Goal: Complete application form

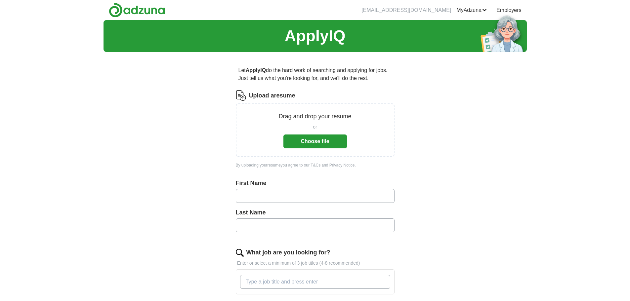
click at [308, 138] on button "Choose file" at bounding box center [314, 142] width 63 height 14
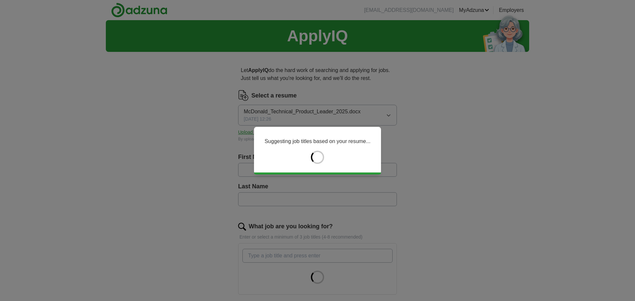
type input "*****"
type input "********"
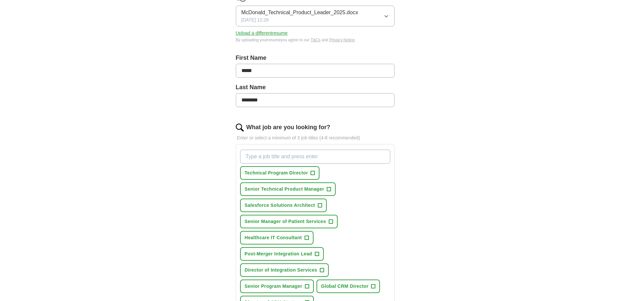
scroll to position [132, 0]
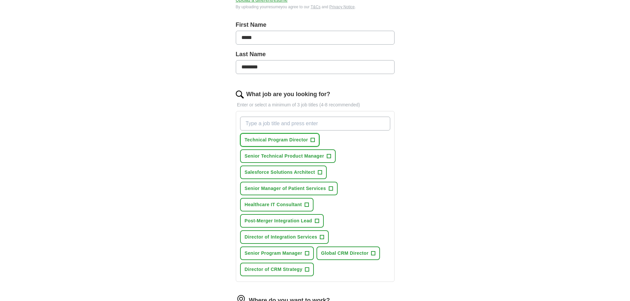
click at [312, 138] on span "+" at bounding box center [313, 140] width 4 height 5
click at [329, 186] on span "+" at bounding box center [331, 188] width 4 height 5
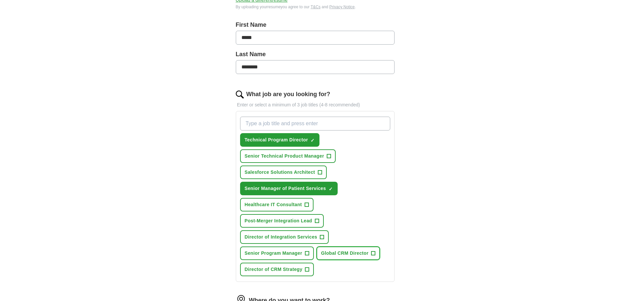
click at [372, 252] on span "+" at bounding box center [373, 253] width 4 height 5
click at [0, 0] on span "×" at bounding box center [0, 0] width 0 height 0
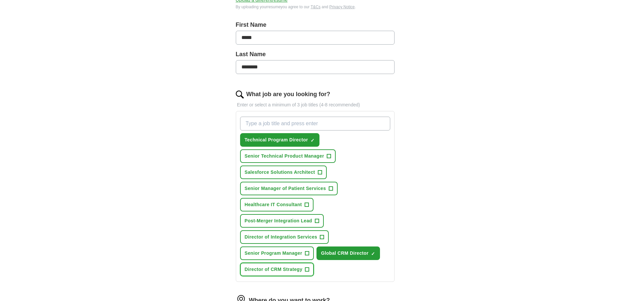
click at [304, 269] on button "Director of CRM Strategy +" at bounding box center [277, 270] width 74 height 14
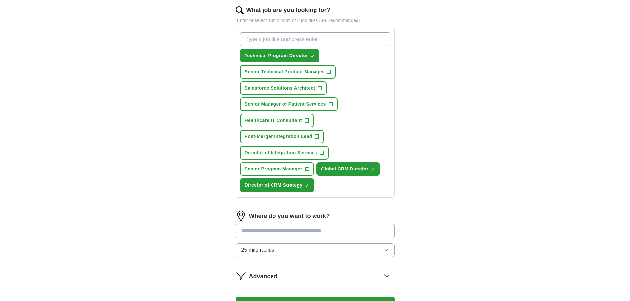
scroll to position [231, 0]
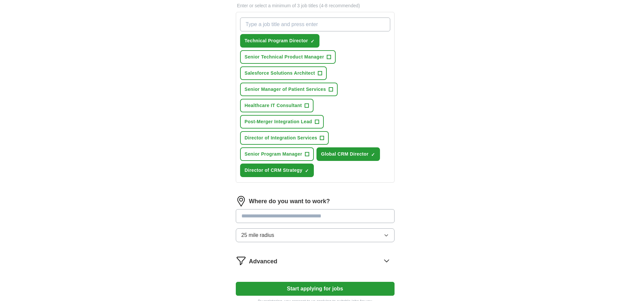
click at [295, 217] on input at bounding box center [315, 216] width 159 height 14
type input "*"
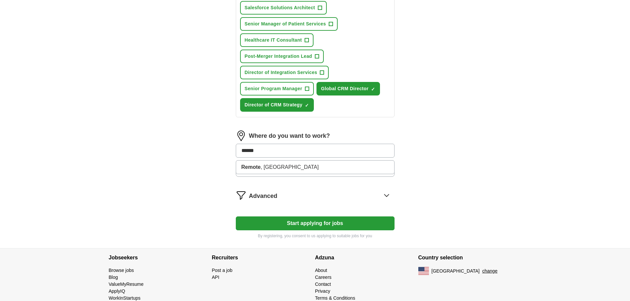
scroll to position [298, 0]
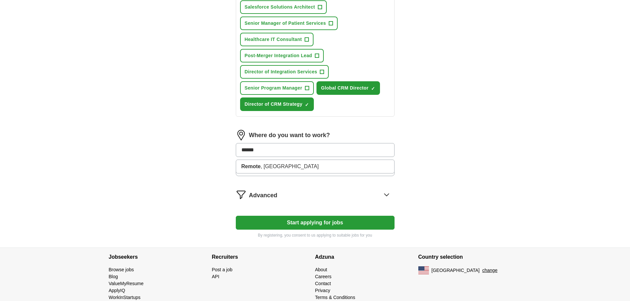
click at [268, 146] on input "******" at bounding box center [315, 150] width 159 height 14
type input "*"
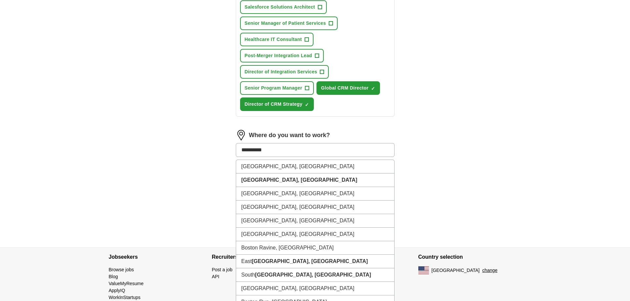
type input "*********"
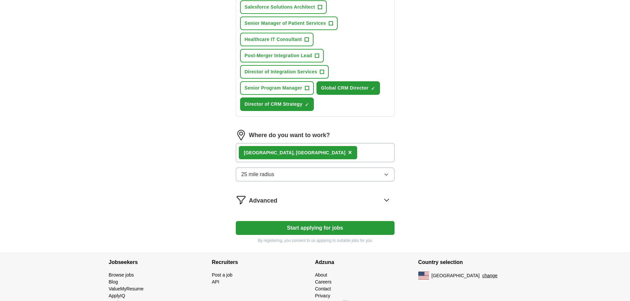
click at [357, 172] on button "25 mile radius" at bounding box center [315, 175] width 159 height 14
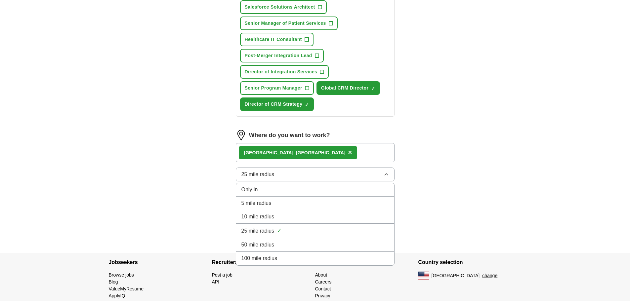
click at [272, 258] on span "100 mile radius" at bounding box center [259, 259] width 36 height 8
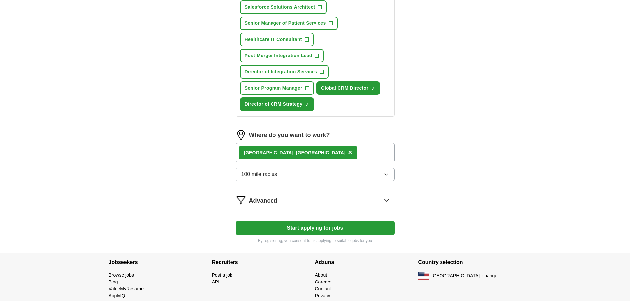
click at [387, 198] on icon at bounding box center [386, 200] width 11 height 11
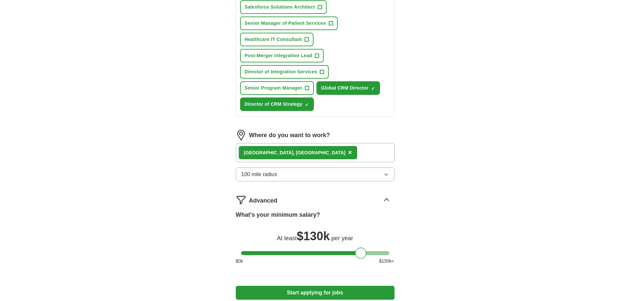
drag, startPoint x: 245, startPoint y: 254, endPoint x: 359, endPoint y: 255, distance: 114.1
click at [359, 255] on div at bounding box center [360, 253] width 11 height 11
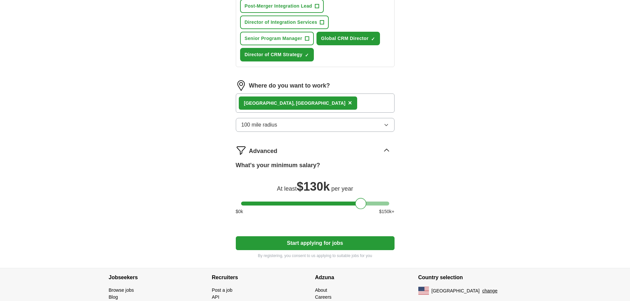
scroll to position [364, 0]
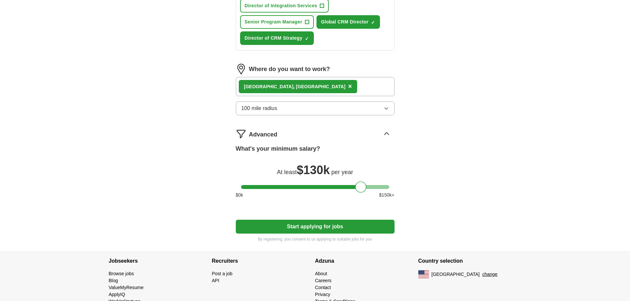
click at [304, 227] on button "Start applying for jobs" at bounding box center [315, 227] width 159 height 14
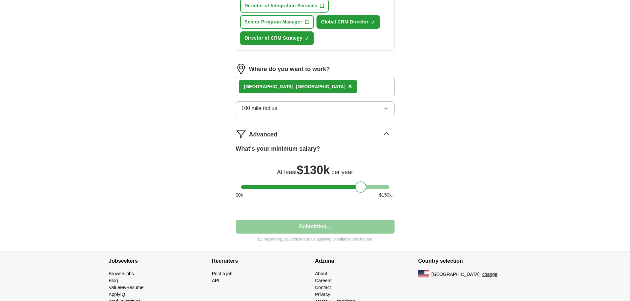
select select "**"
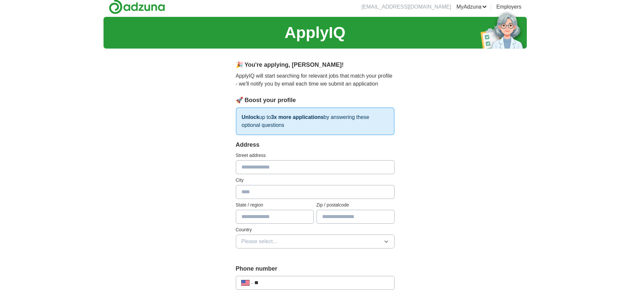
scroll to position [0, 0]
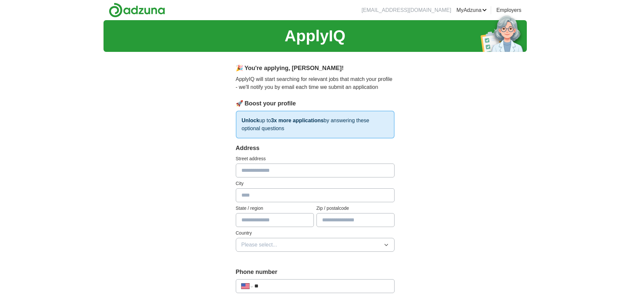
click at [276, 170] on input "text" at bounding box center [315, 171] width 159 height 14
type input "**********"
type input "******"
type input "**"
type input "**********"
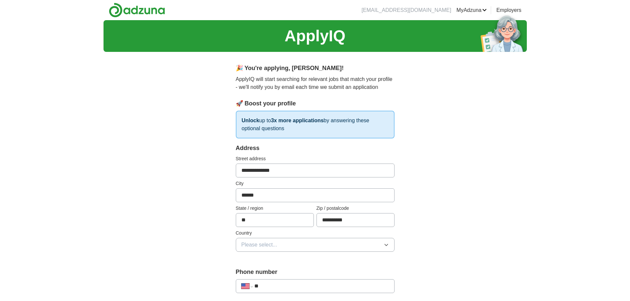
click at [253, 242] on span "Please select..." at bounding box center [259, 245] width 36 height 8
click at [258, 273] on span "United States" at bounding box center [268, 274] width 55 height 8
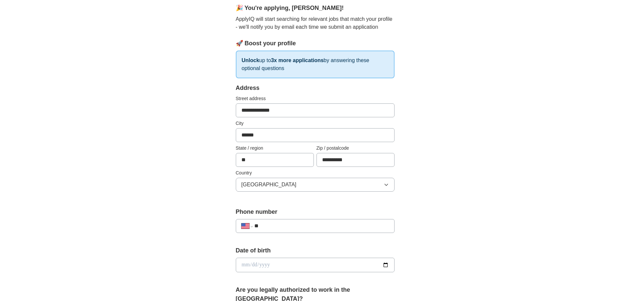
scroll to position [66, 0]
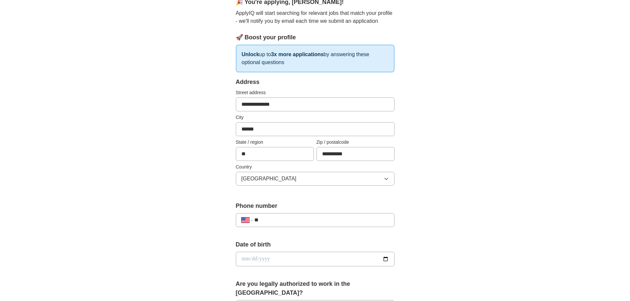
click at [283, 221] on input "**" at bounding box center [321, 220] width 134 height 8
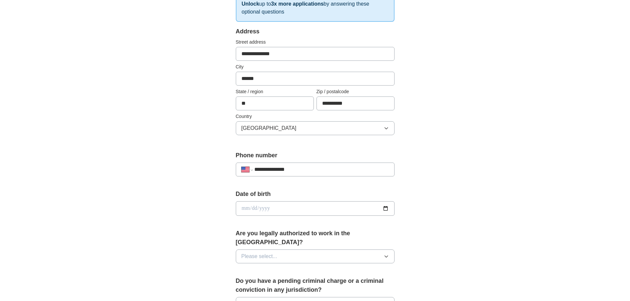
scroll to position [132, 0]
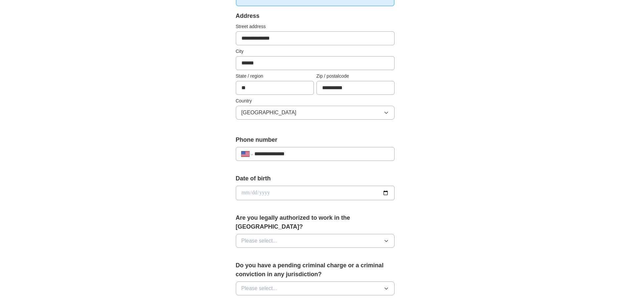
type input "**********"
click at [277, 234] on button "Please select..." at bounding box center [315, 241] width 159 height 14
click at [270, 252] on div "Yes" at bounding box center [314, 256] width 147 height 8
click at [274, 285] on span "Please select..." at bounding box center [259, 289] width 36 height 8
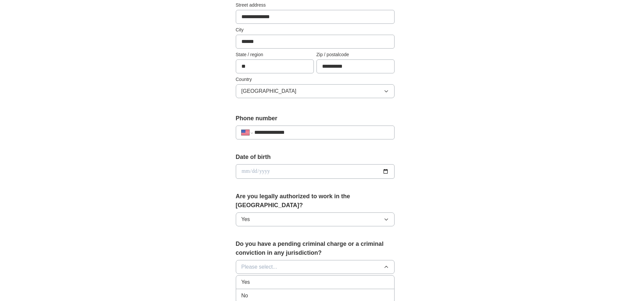
scroll to position [165, 0]
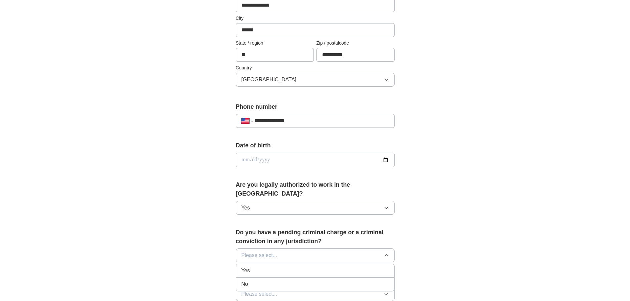
click at [263, 280] on div "No" at bounding box center [314, 284] width 147 height 8
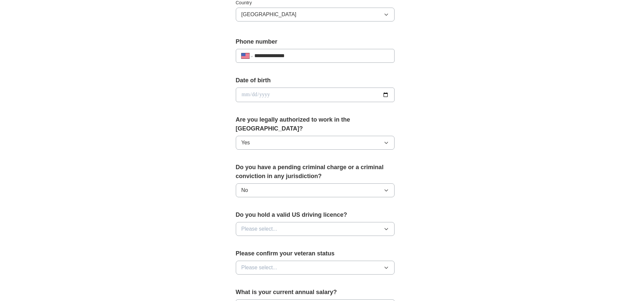
scroll to position [231, 0]
click at [280, 221] on button "Please select..." at bounding box center [315, 228] width 159 height 14
click at [267, 239] on div "Yes" at bounding box center [314, 243] width 147 height 8
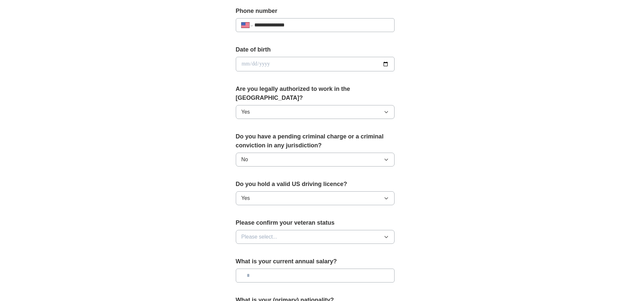
scroll to position [264, 0]
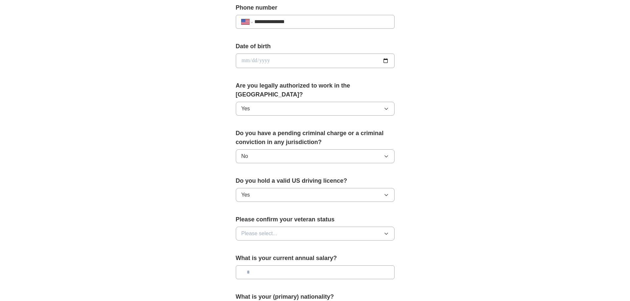
click at [281, 227] on button "Please select..." at bounding box center [315, 234] width 159 height 14
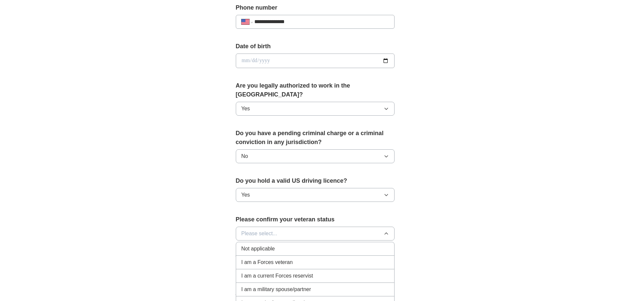
scroll to position [298, 0]
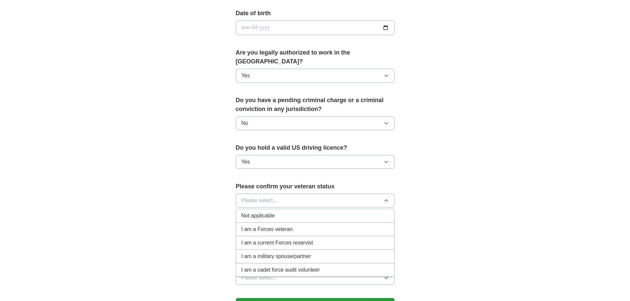
click at [279, 209] on li "Not applicable" at bounding box center [315, 216] width 158 height 14
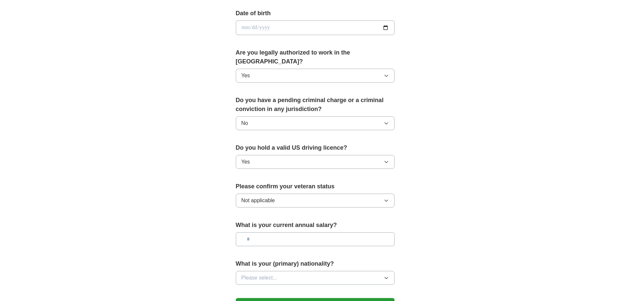
click at [289, 232] on input "text" at bounding box center [315, 239] width 159 height 14
type input "********"
click at [285, 271] on button "Please select..." at bounding box center [315, 278] width 159 height 14
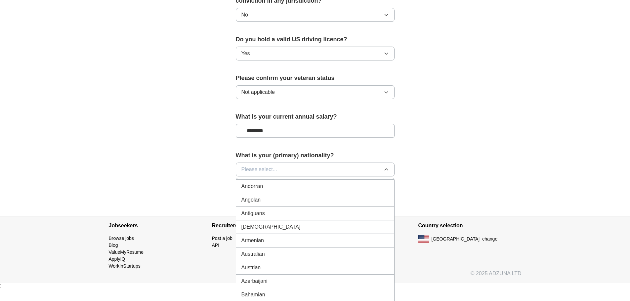
scroll to position [0, 0]
click at [263, 181] on span "American" at bounding box center [252, 185] width 22 height 8
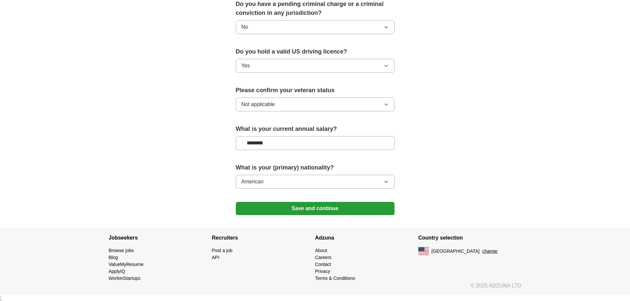
scroll to position [385, 0]
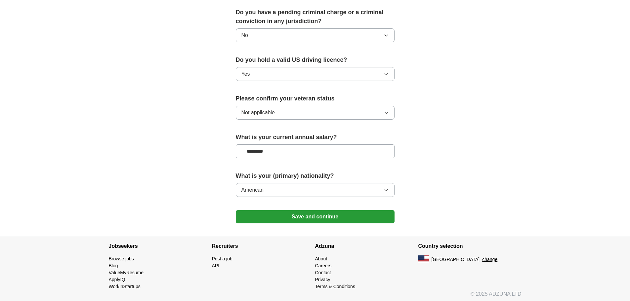
click at [297, 210] on button "Save and continue" at bounding box center [315, 216] width 159 height 13
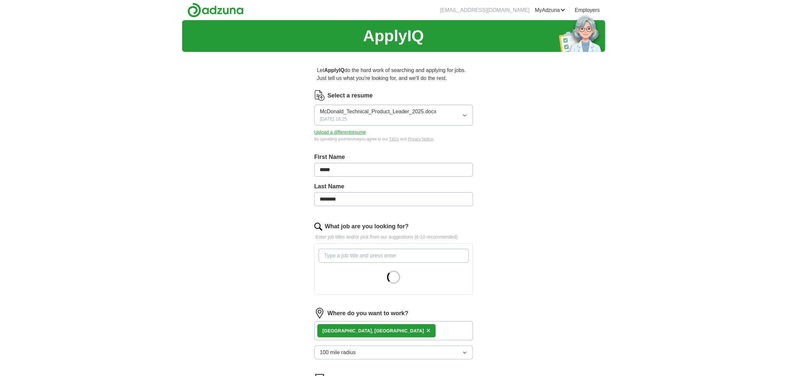
click at [340, 258] on input "What job are you looking for?" at bounding box center [394, 256] width 150 height 14
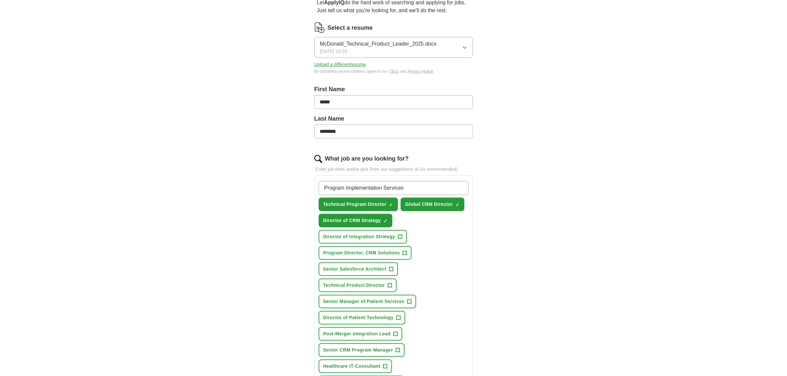
scroll to position [83, 0]
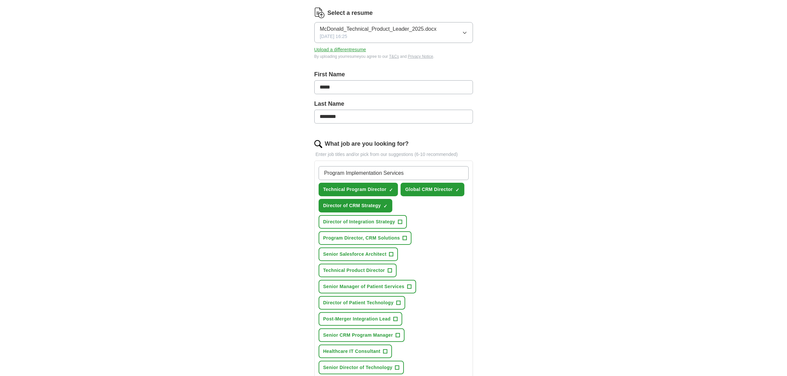
type input "Program Implementation Services"
click at [389, 268] on span "+" at bounding box center [390, 270] width 4 height 5
click at [409, 284] on span "+" at bounding box center [409, 286] width 4 height 5
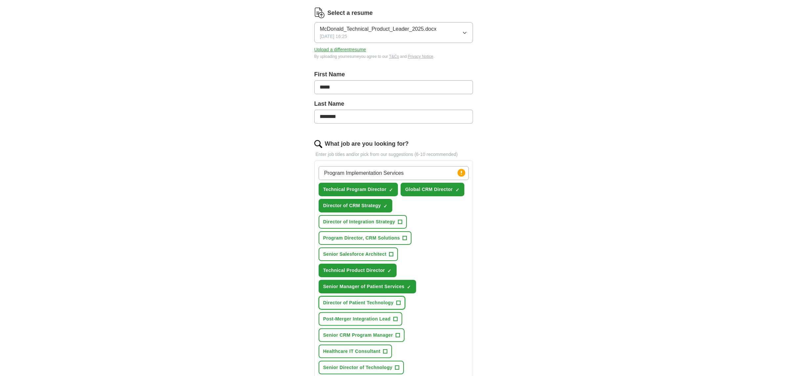
click at [397, 301] on span "+" at bounding box center [398, 303] width 4 height 5
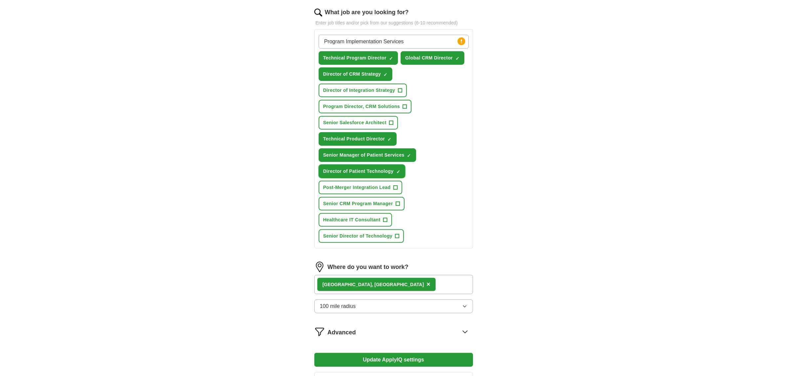
scroll to position [207, 0]
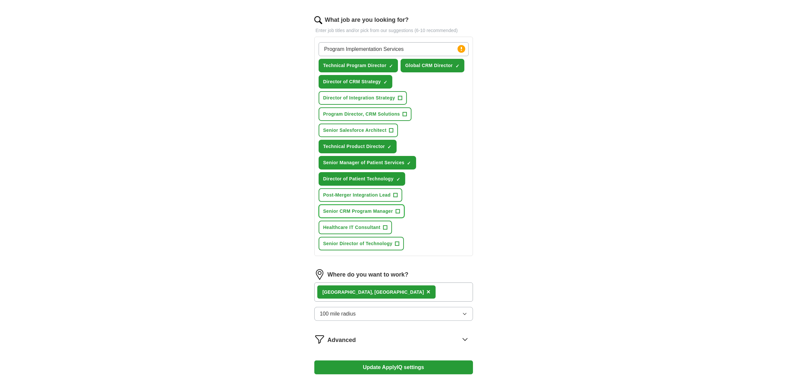
click at [397, 209] on span "+" at bounding box center [398, 211] width 4 height 5
click at [403, 112] on span "+" at bounding box center [405, 114] width 4 height 5
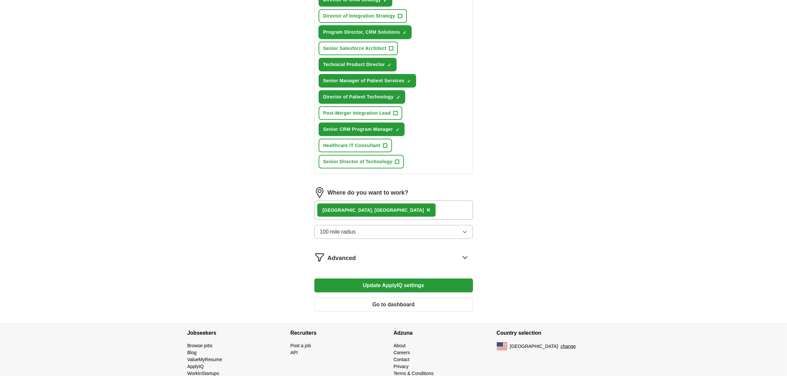
scroll to position [289, 0]
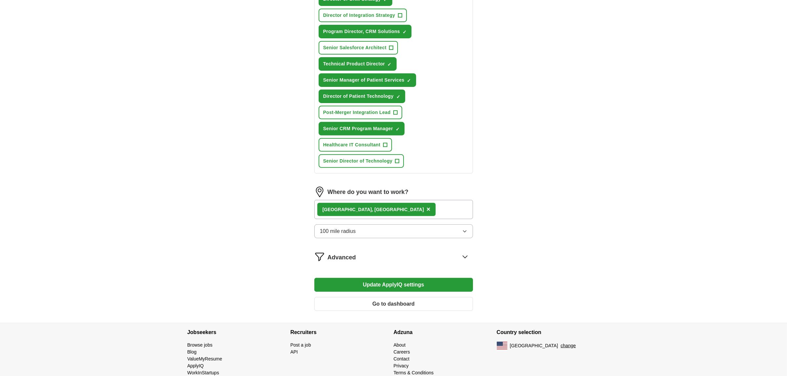
click at [374, 278] on button "Update ApplyIQ settings" at bounding box center [393, 285] width 159 height 14
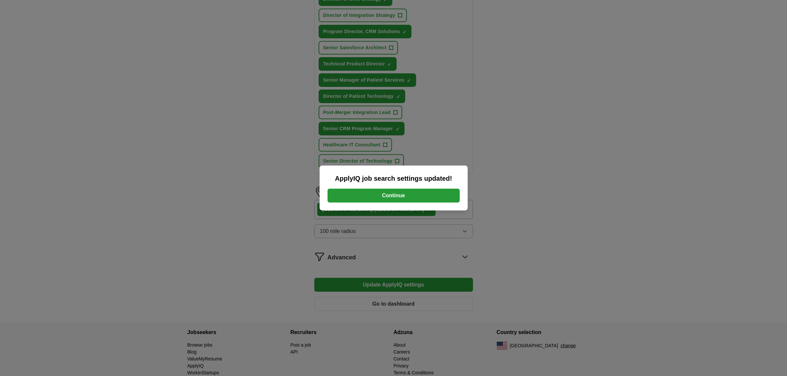
click at [395, 193] on button "Continue" at bounding box center [394, 196] width 132 height 14
